Goal: Task Accomplishment & Management: Manage account settings

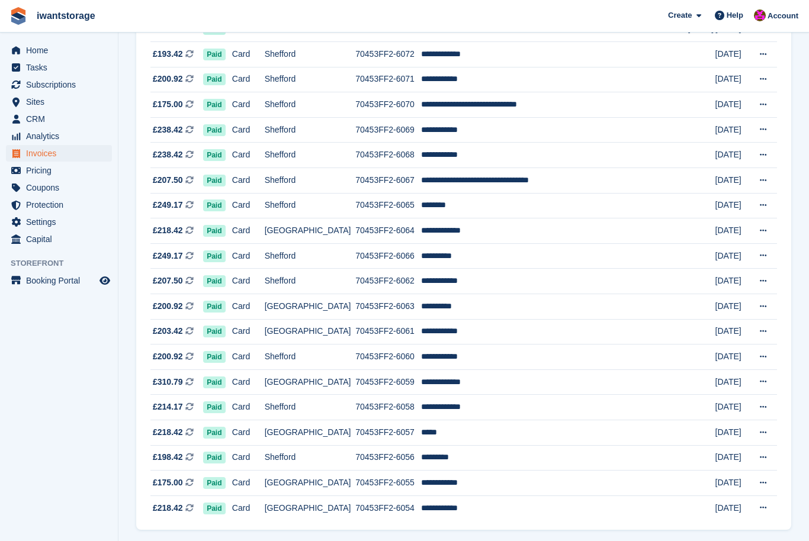
scroll to position [938, 0]
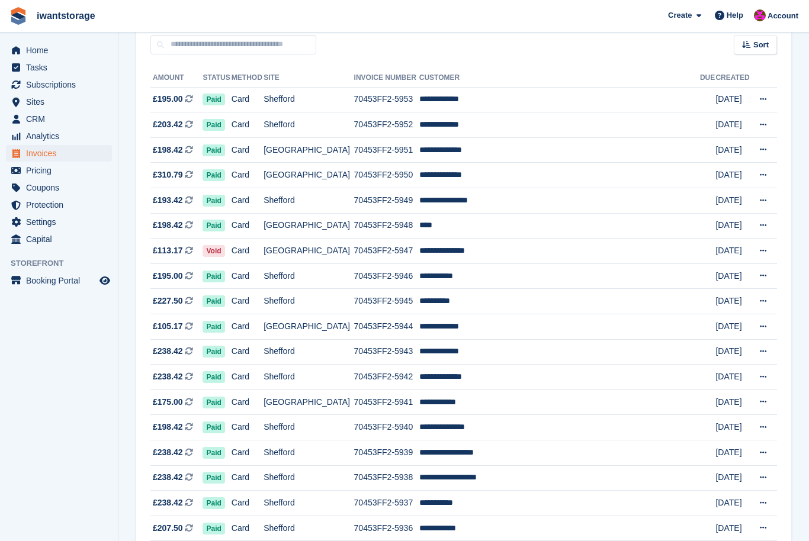
scroll to position [111, 0]
click at [24, 46] on link "Home" at bounding box center [59, 50] width 106 height 17
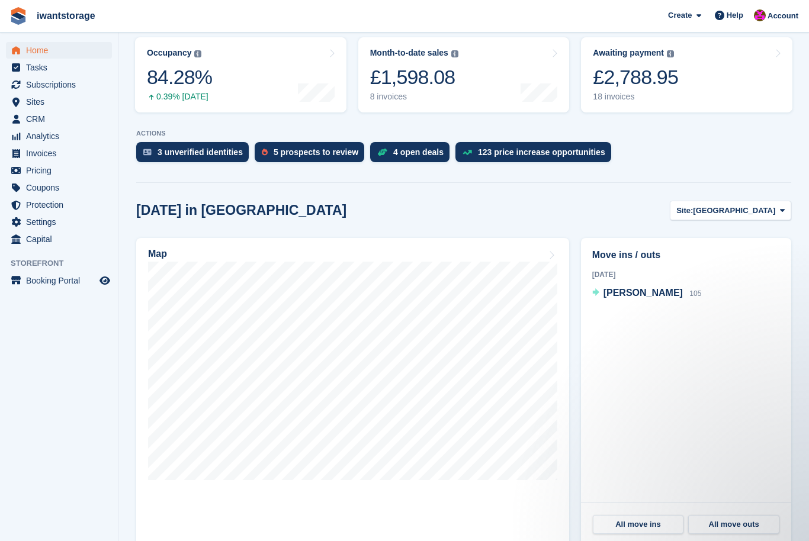
scroll to position [152, 0]
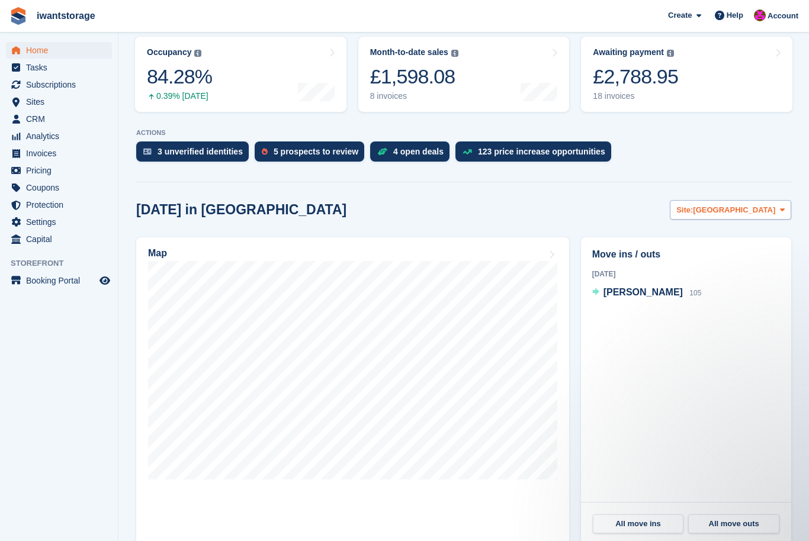
click at [759, 211] on span "Bedford" at bounding box center [734, 210] width 82 height 12
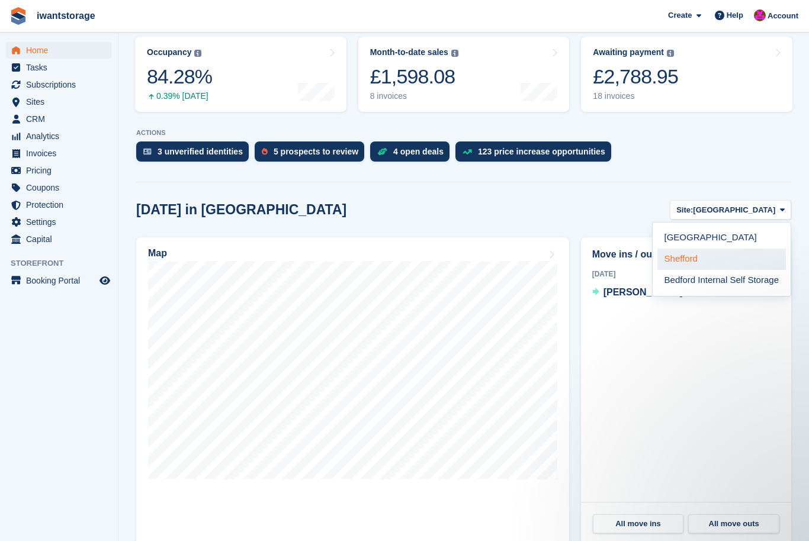
click at [685, 260] on link "Shefford" at bounding box center [721, 259] width 129 height 21
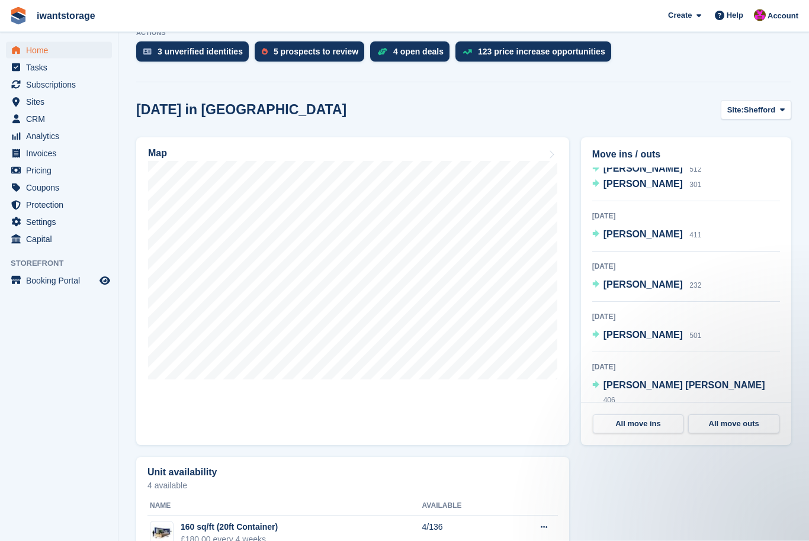
scroll to position [251, 0]
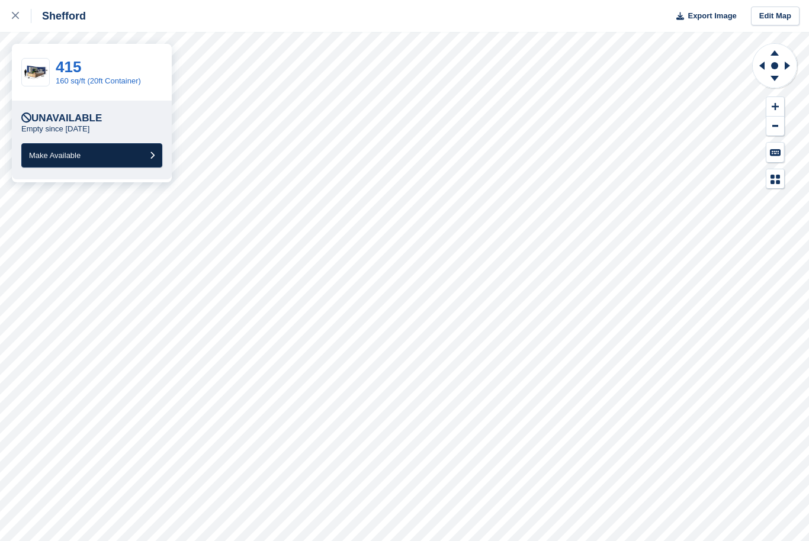
click at [95, 152] on button "Make Available" at bounding box center [91, 155] width 141 height 24
